Goal: Information Seeking & Learning: Find specific fact

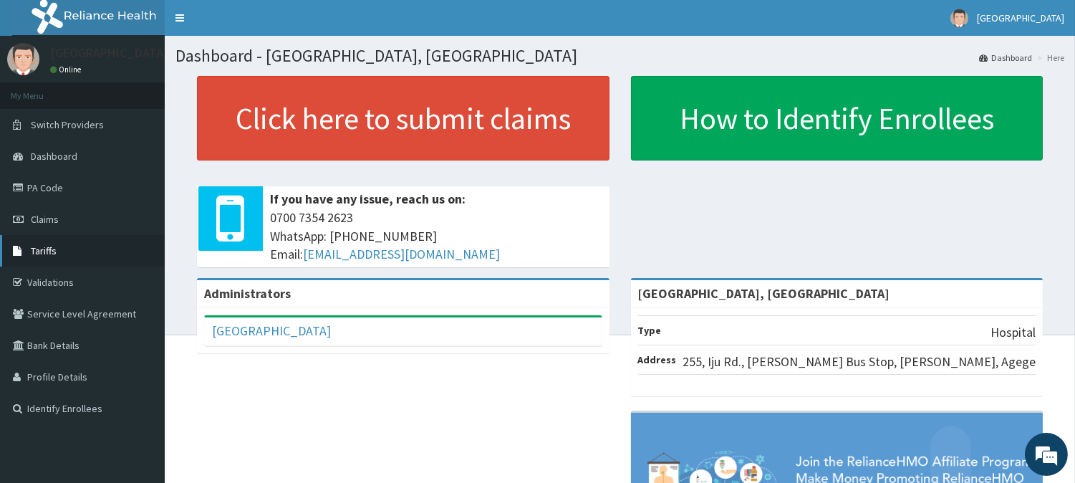
click at [42, 249] on span "Tariffs" at bounding box center [44, 250] width 26 height 13
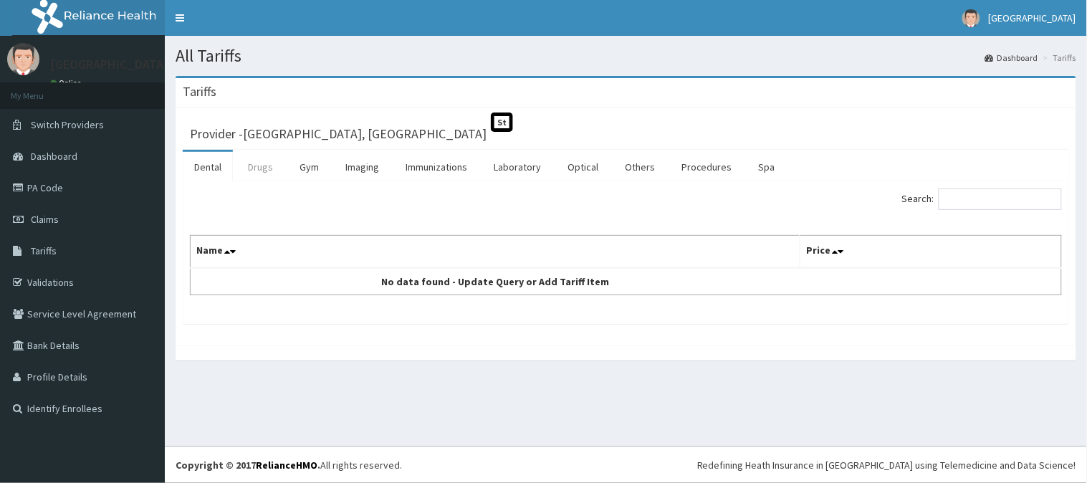
click at [264, 166] on link "Drugs" at bounding box center [260, 167] width 48 height 30
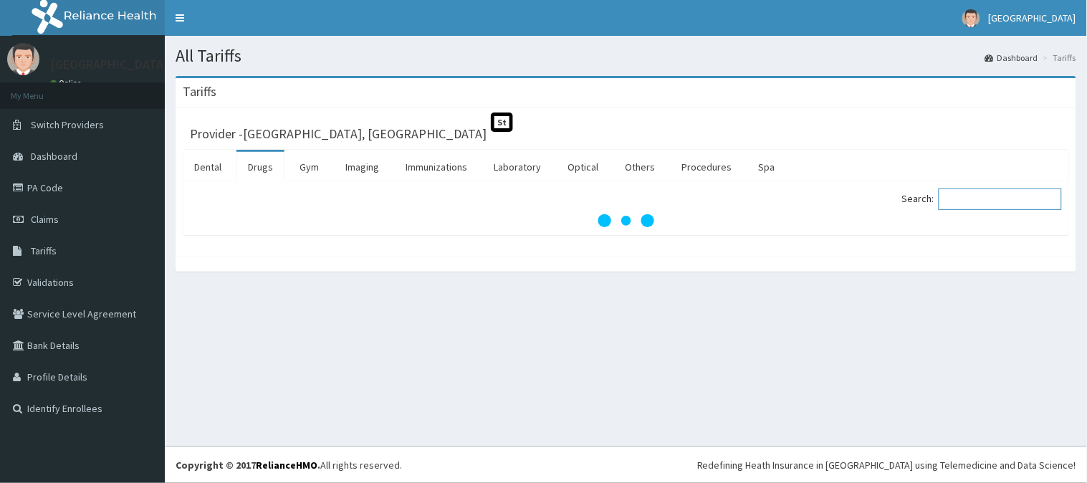
click at [998, 201] on input "Search:" at bounding box center [1000, 198] width 123 height 21
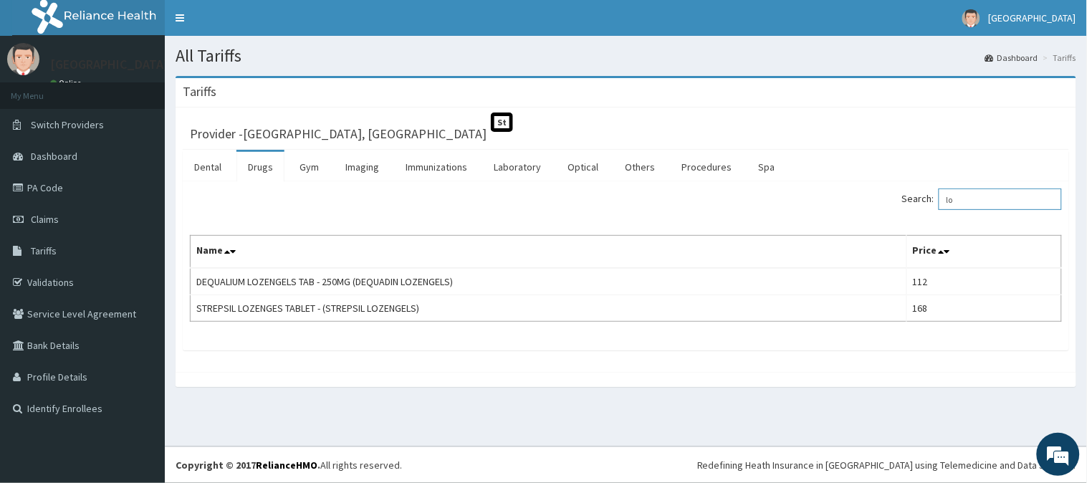
type input "l"
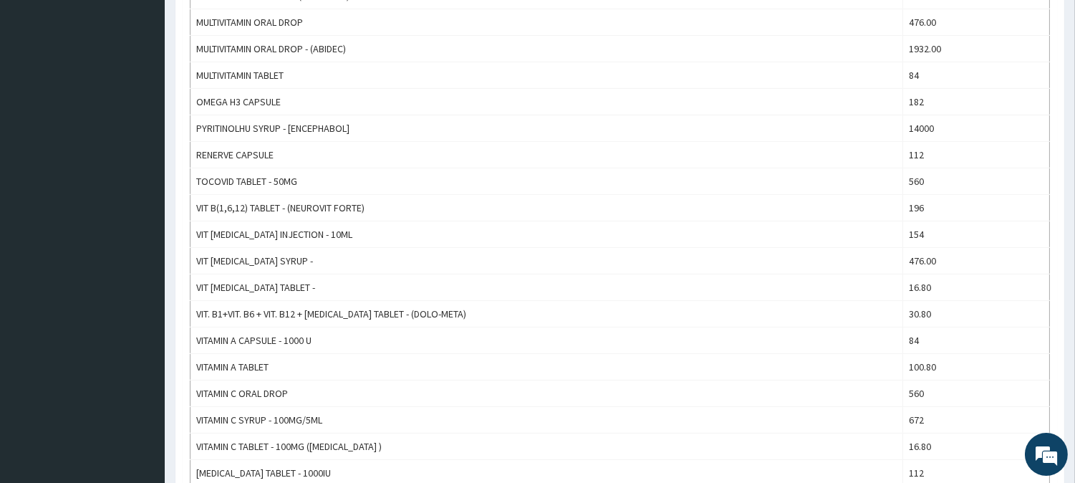
scroll to position [716, 0]
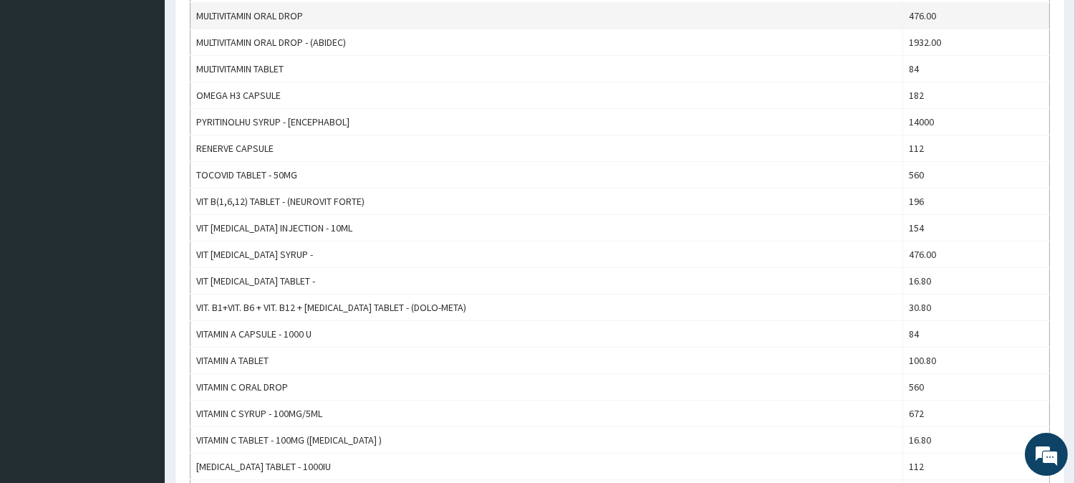
type input "vita"
